Goal: Task Accomplishment & Management: Manage account settings

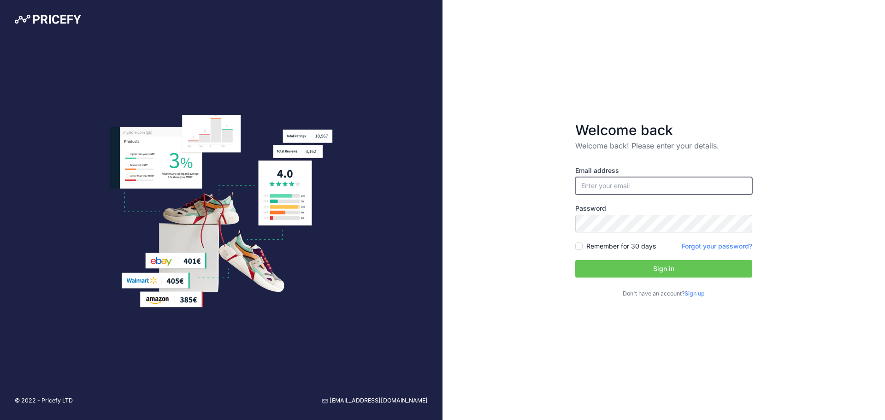
type input "[EMAIL_ADDRESS][DOMAIN_NAME]"
click at [643, 189] on input "[EMAIL_ADDRESS][DOMAIN_NAME]" at bounding box center [663, 186] width 177 height 18
click at [648, 273] on button "Sign in" at bounding box center [663, 269] width 177 height 18
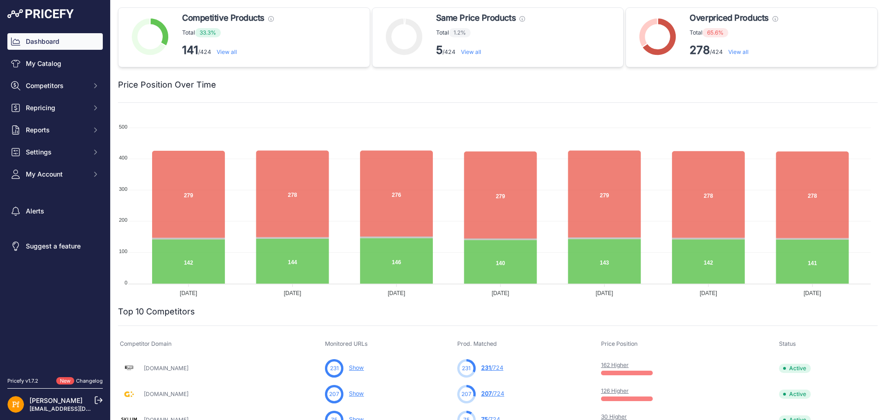
click at [95, 398] on icon at bounding box center [98, 400] width 7 height 7
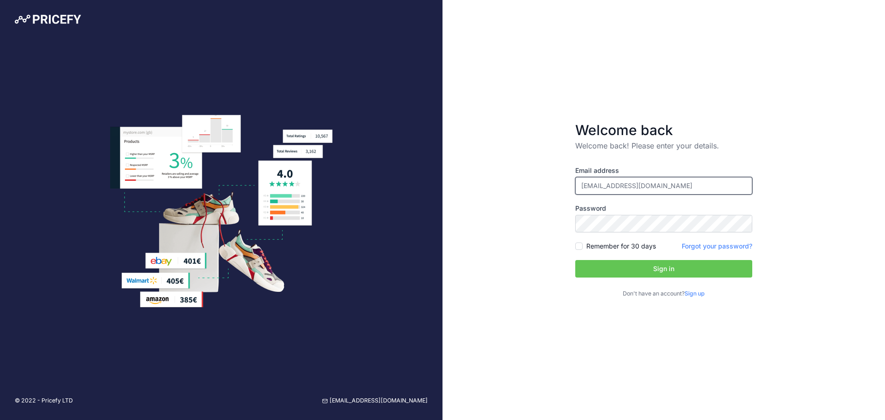
click at [680, 187] on input "[EMAIL_ADDRESS][DOMAIN_NAME]" at bounding box center [663, 186] width 177 height 18
click at [632, 187] on input "[EMAIL_ADDRESS][DOMAIN_NAME]" at bounding box center [663, 186] width 177 height 18
type input "jsiscar+francia@efectoled.com"
click at [658, 266] on button "Sign in" at bounding box center [663, 269] width 177 height 18
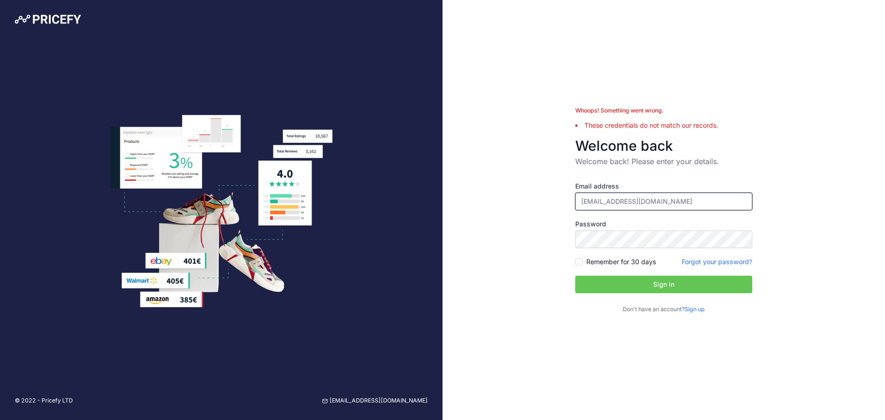
click at [672, 201] on input "jsiscar+francia@efectoled.com" at bounding box center [663, 202] width 177 height 18
type input "pfernandez+ITALIA@efectoled.com"
click at [628, 279] on button "Sign in" at bounding box center [663, 285] width 177 height 18
